Goal: Check status: Check status

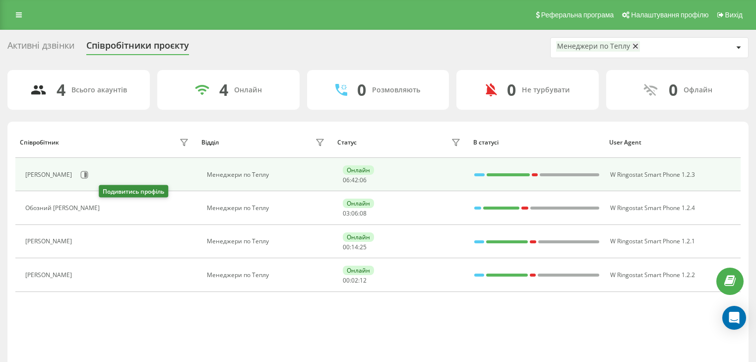
click at [106, 174] on div "[PERSON_NAME]" at bounding box center [108, 174] width 166 height 17
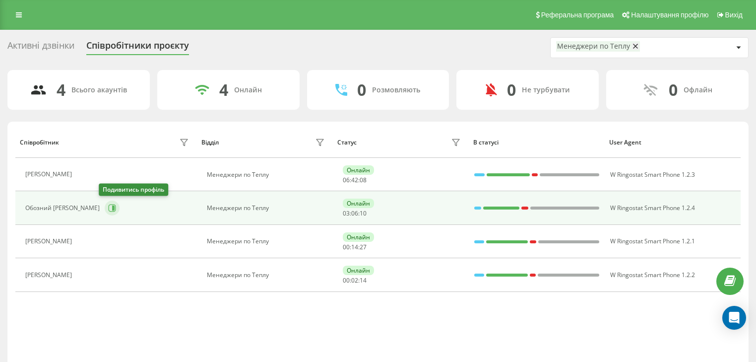
click at [108, 207] on icon at bounding box center [112, 208] width 8 height 8
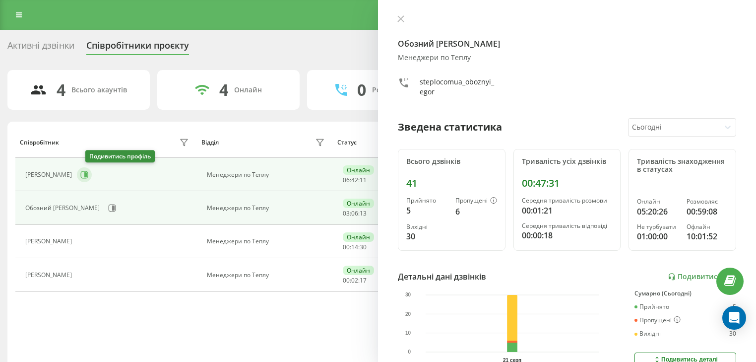
click at [92, 179] on button at bounding box center [84, 174] width 15 height 15
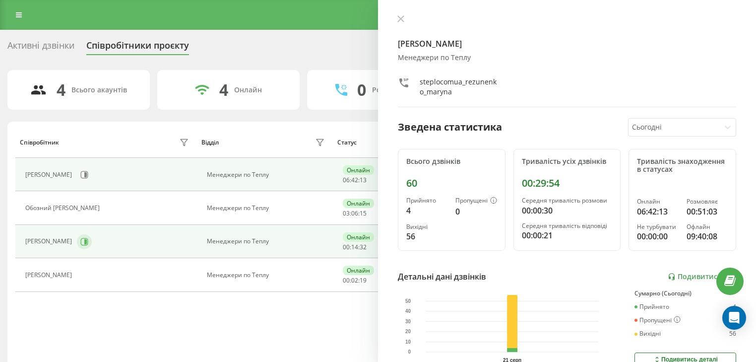
click at [88, 238] on icon at bounding box center [84, 242] width 8 height 8
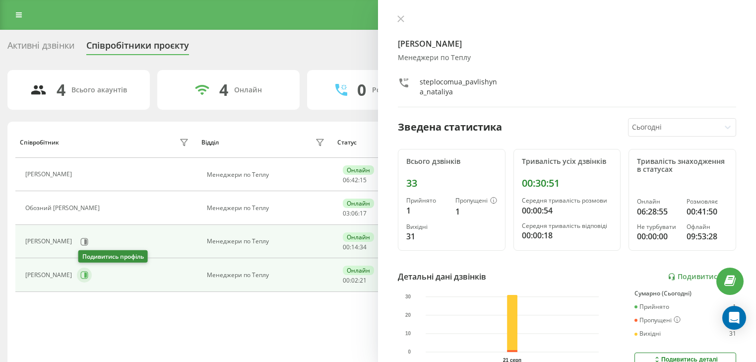
click at [89, 269] on button at bounding box center [84, 274] width 15 height 15
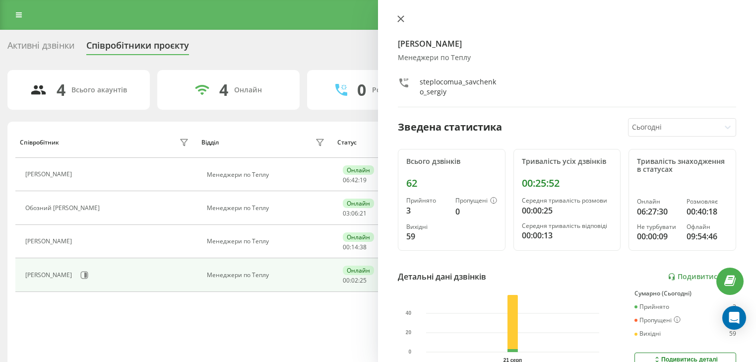
click at [399, 20] on icon at bounding box center [401, 19] width 6 height 6
